Goal: Find specific page/section: Find specific page/section

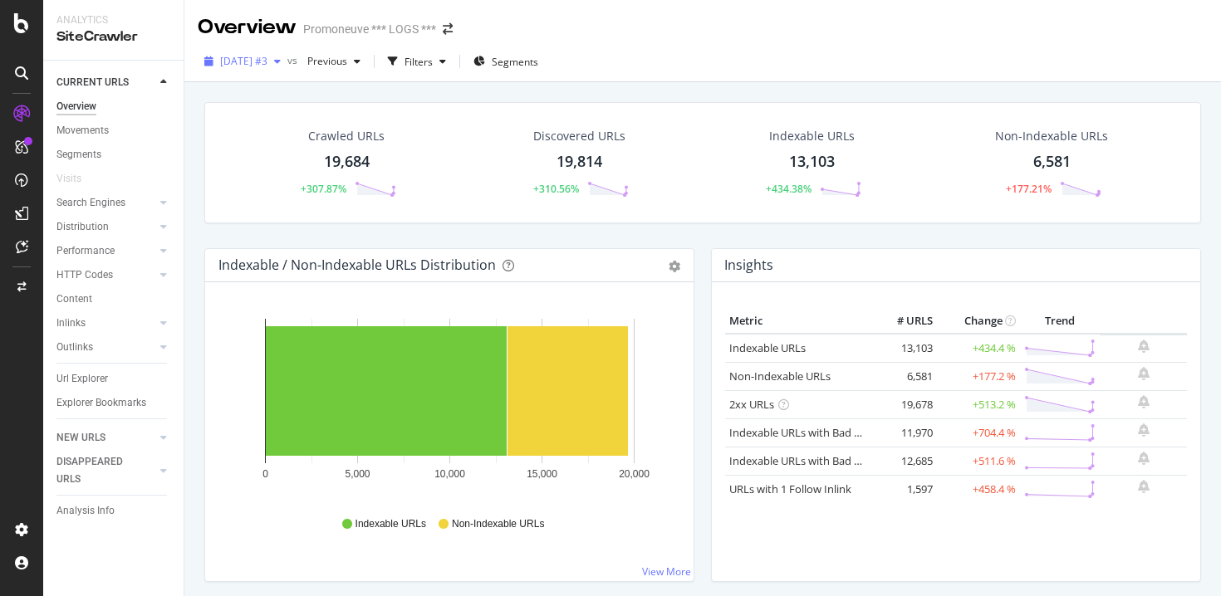
click at [287, 61] on div "button" at bounding box center [277, 61] width 20 height 10
click at [244, 29] on div "Overview" at bounding box center [247, 27] width 99 height 28
click at [32, 2] on div at bounding box center [21, 298] width 43 height 596
click at [29, 25] on div at bounding box center [22, 23] width 40 height 20
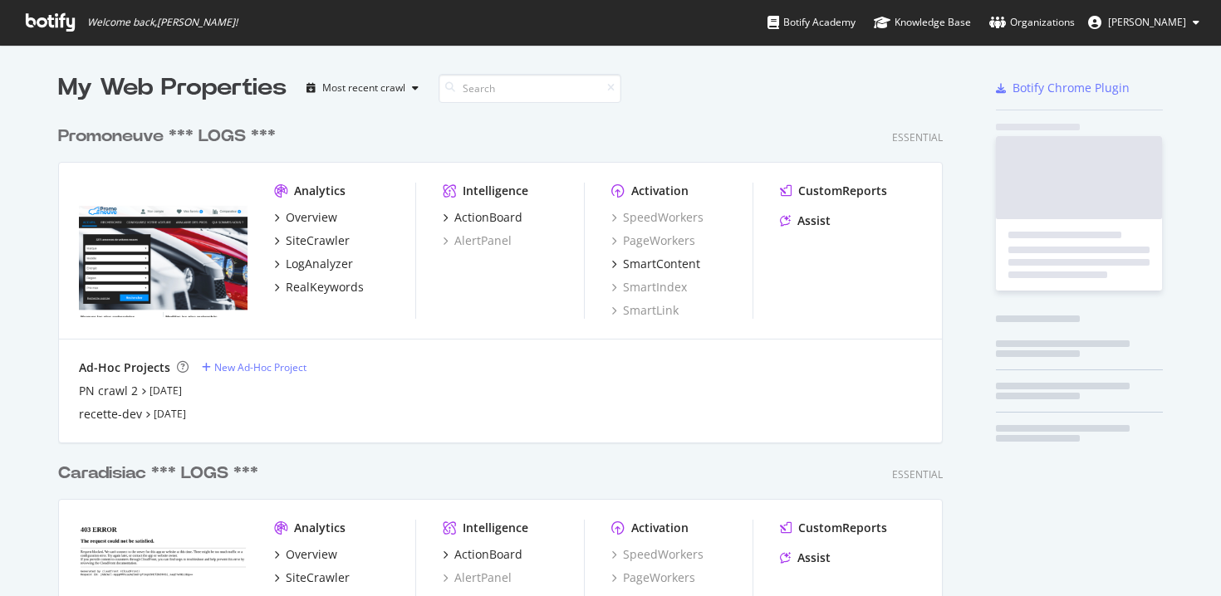
scroll to position [596, 1221]
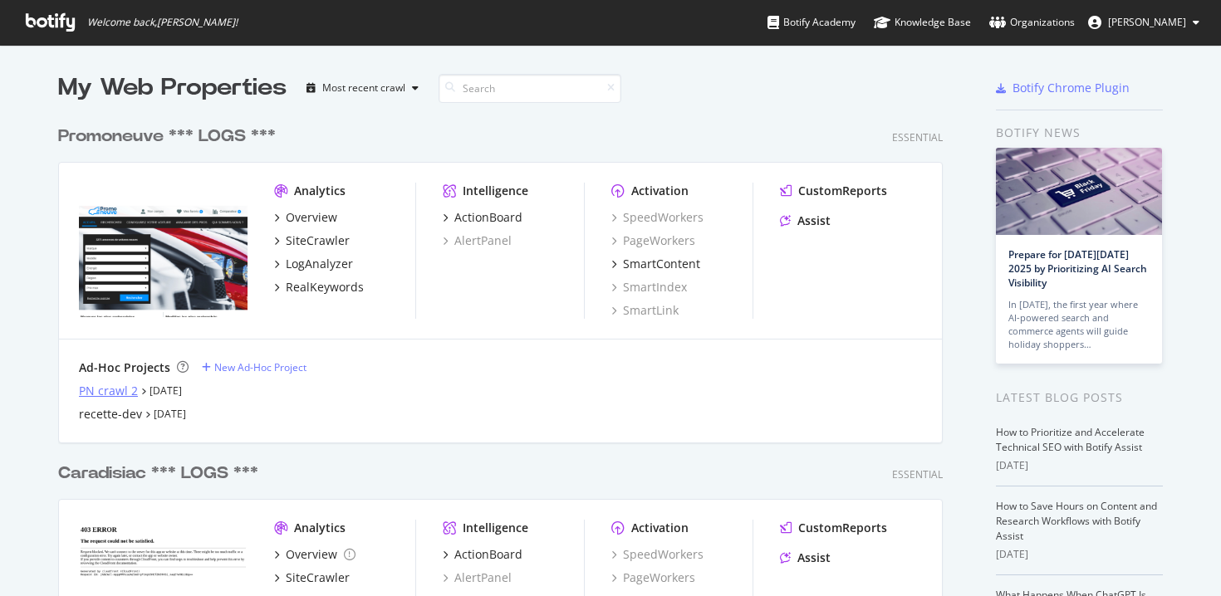
click at [132, 396] on div "PN crawl 2" at bounding box center [108, 391] width 59 height 17
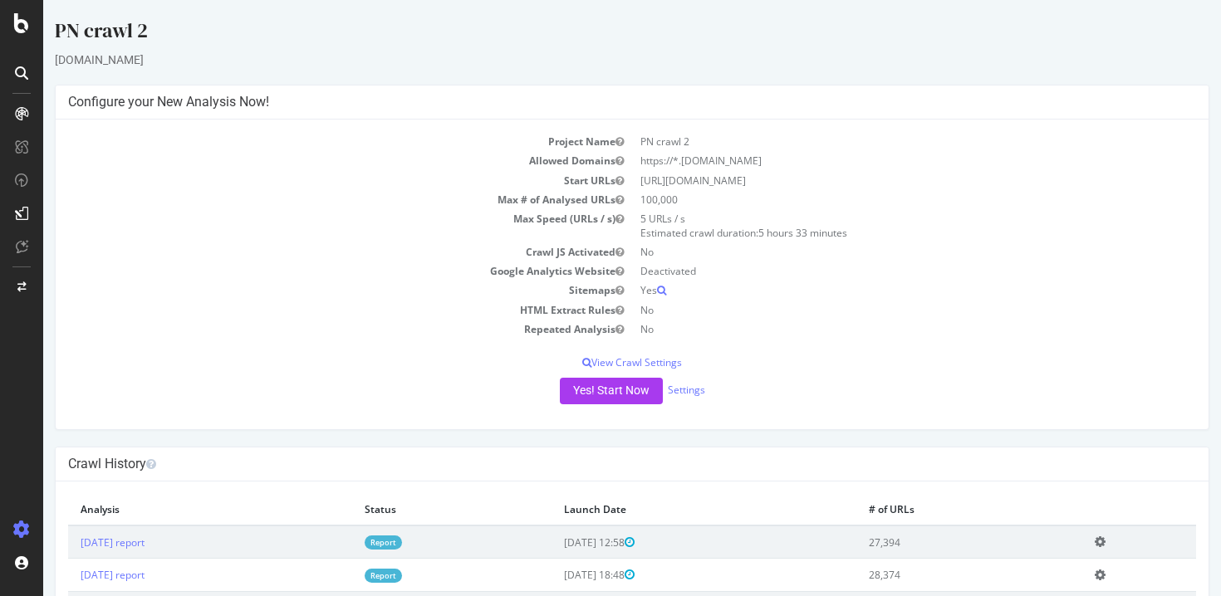
click at [22, 4] on div at bounding box center [21, 298] width 43 height 596
click at [22, 25] on icon at bounding box center [21, 23] width 15 height 20
